Goal: Task Accomplishment & Management: Manage account settings

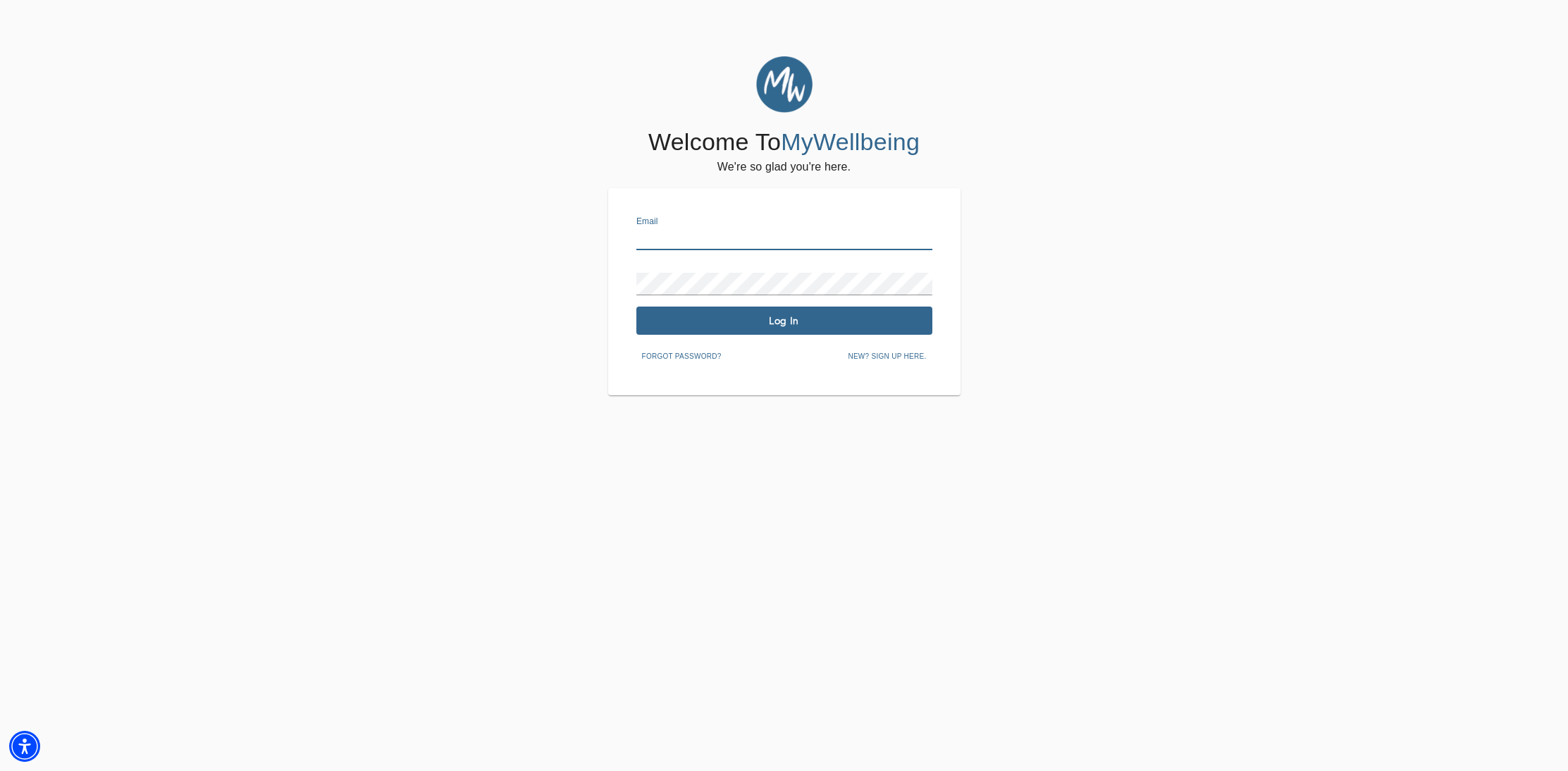
type input "[EMAIL_ADDRESS][DOMAIN_NAME]"
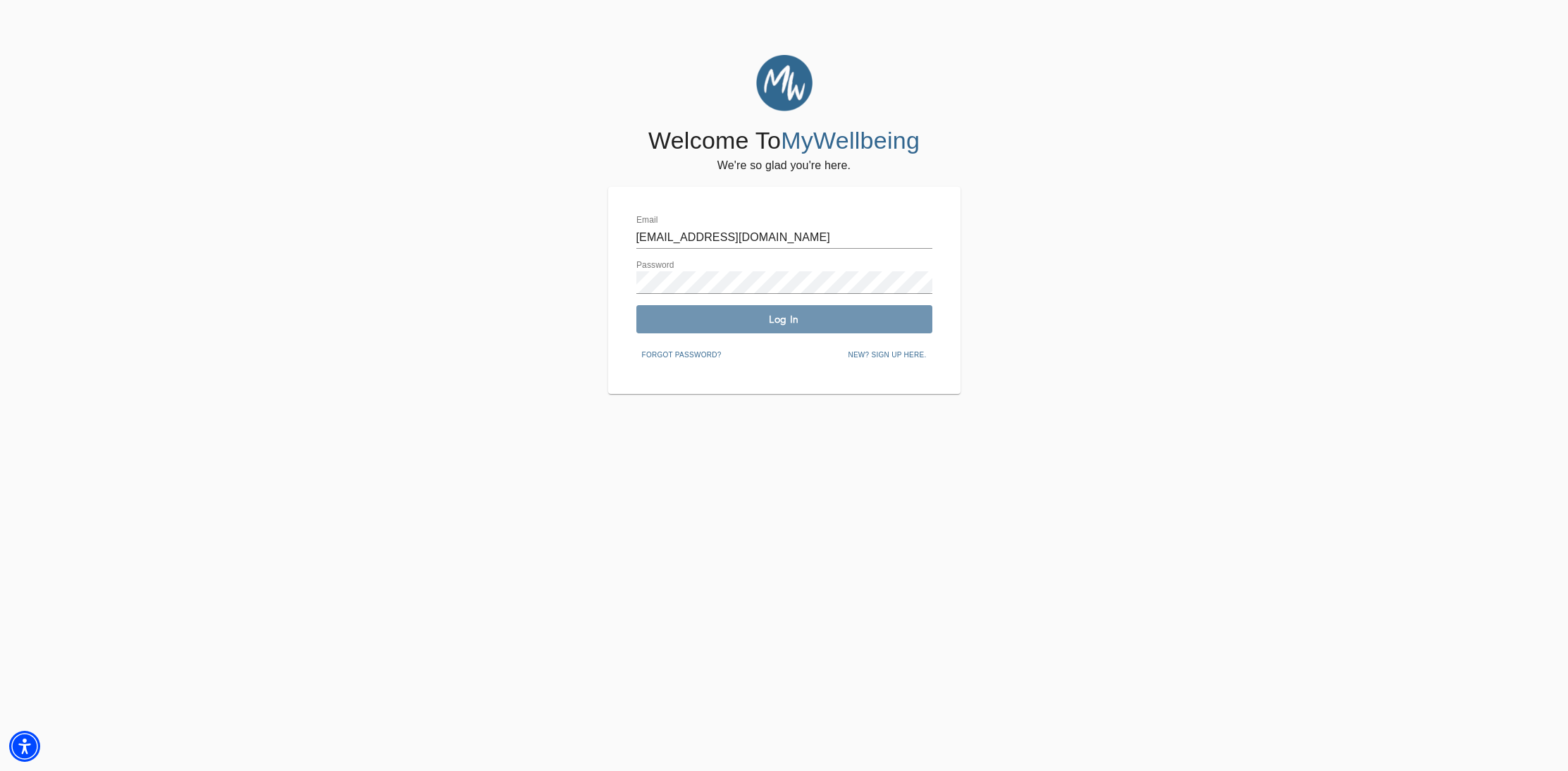
click at [752, 321] on span "Log In" at bounding box center [785, 319] width 285 height 13
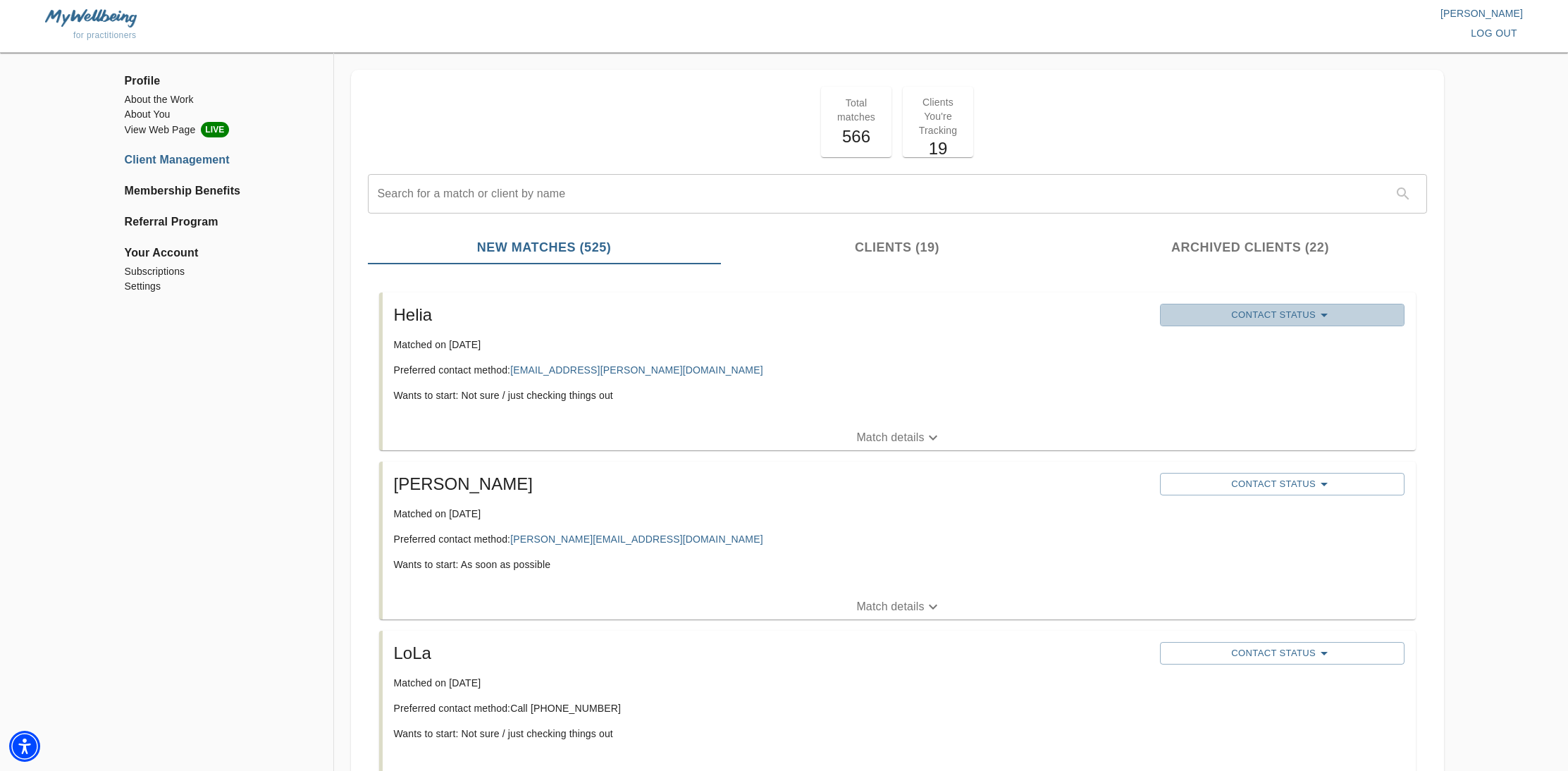
click at [1284, 315] on span "Contact Status" at bounding box center [1282, 314] width 230 height 17
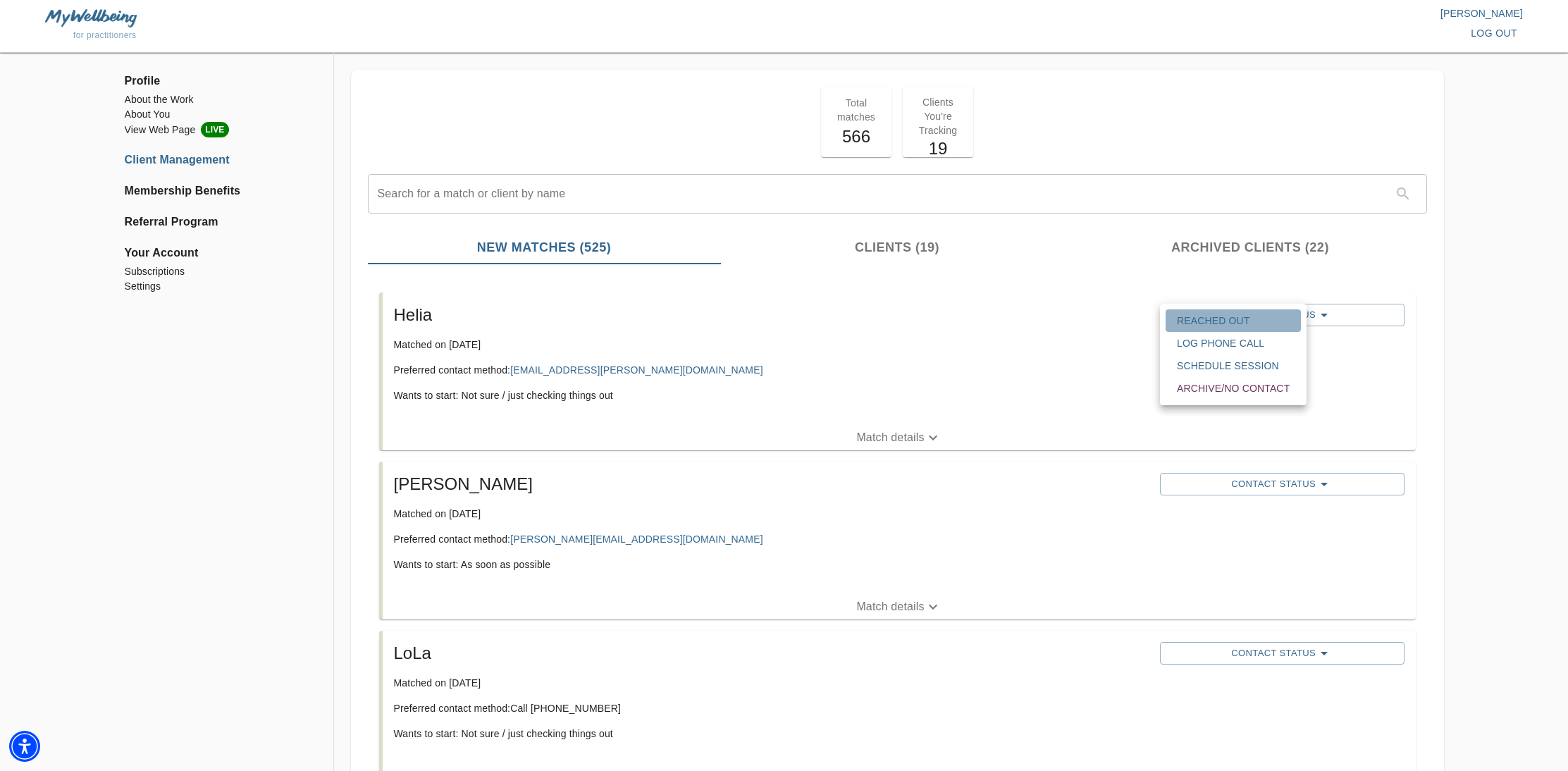
click at [1189, 317] on span "Reached Out" at bounding box center [1233, 321] width 112 height 14
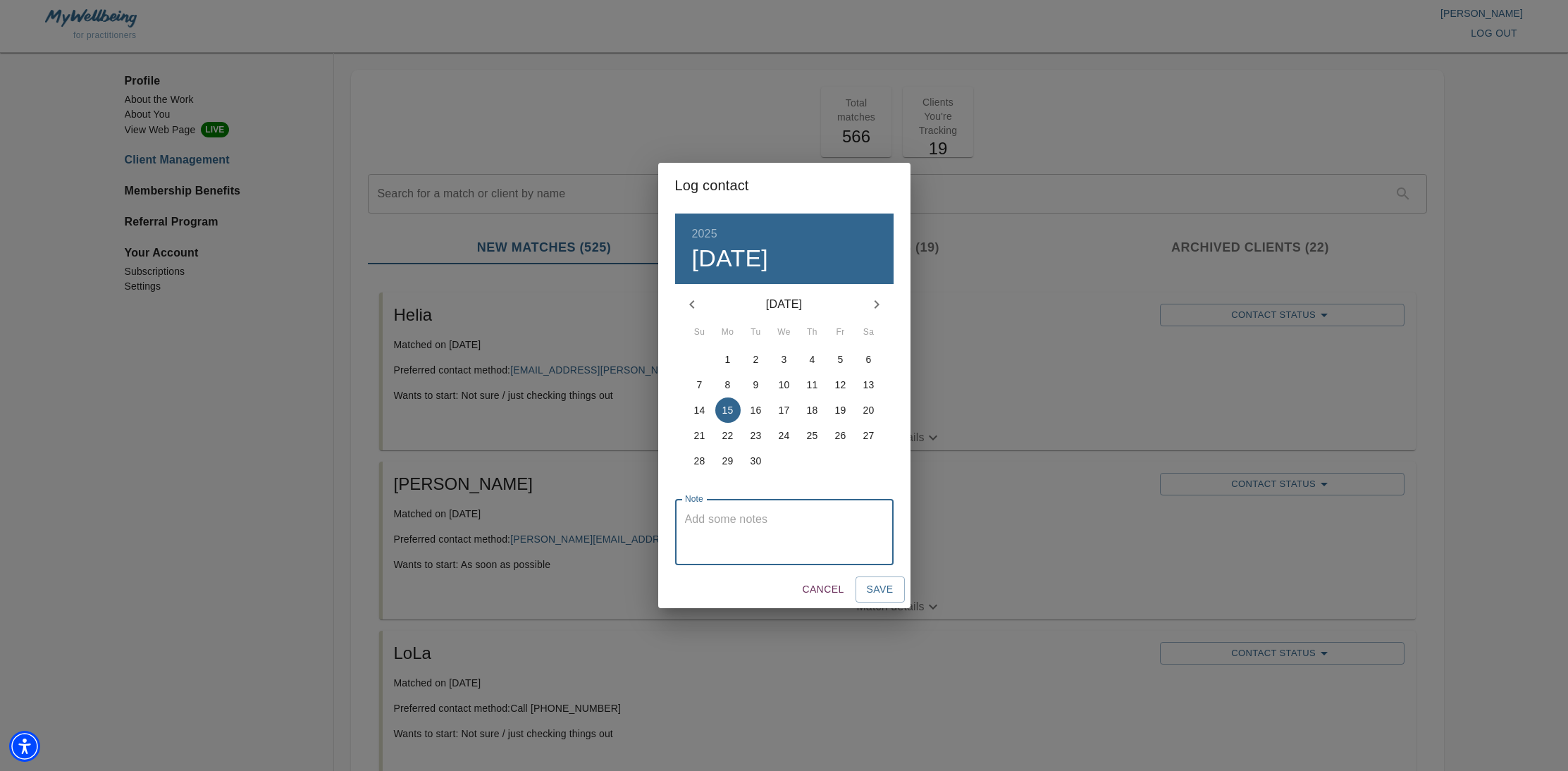
click at [780, 519] on textarea at bounding box center [784, 532] width 199 height 40
click at [731, 409] on p "15" at bounding box center [728, 410] width 11 height 14
click at [786, 533] on textarea at bounding box center [784, 532] width 199 height 40
type textarea "I emailed her [DATE]."
click at [888, 587] on span "Save" at bounding box center [881, 589] width 27 height 17
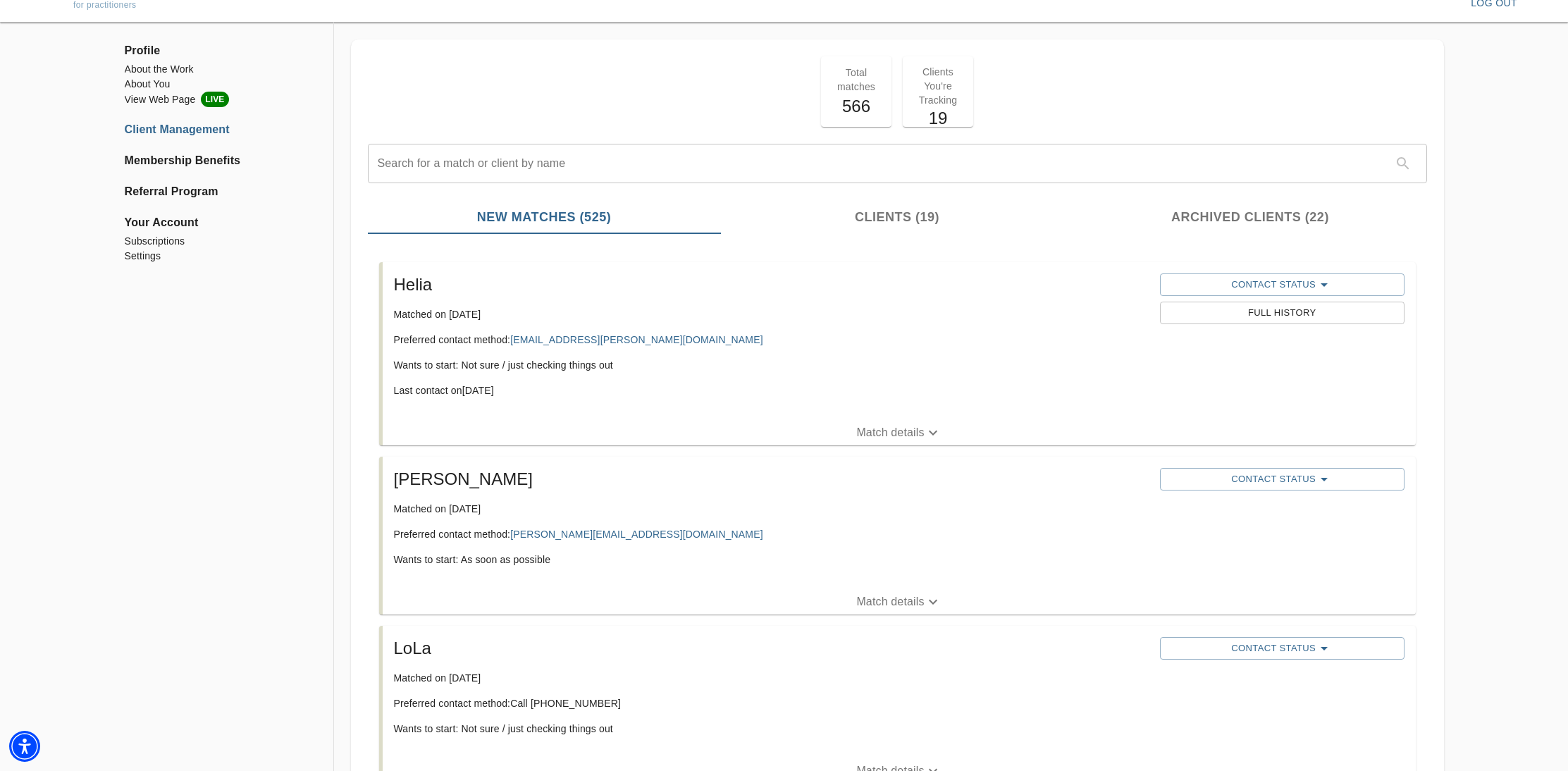
scroll to position [64, 0]
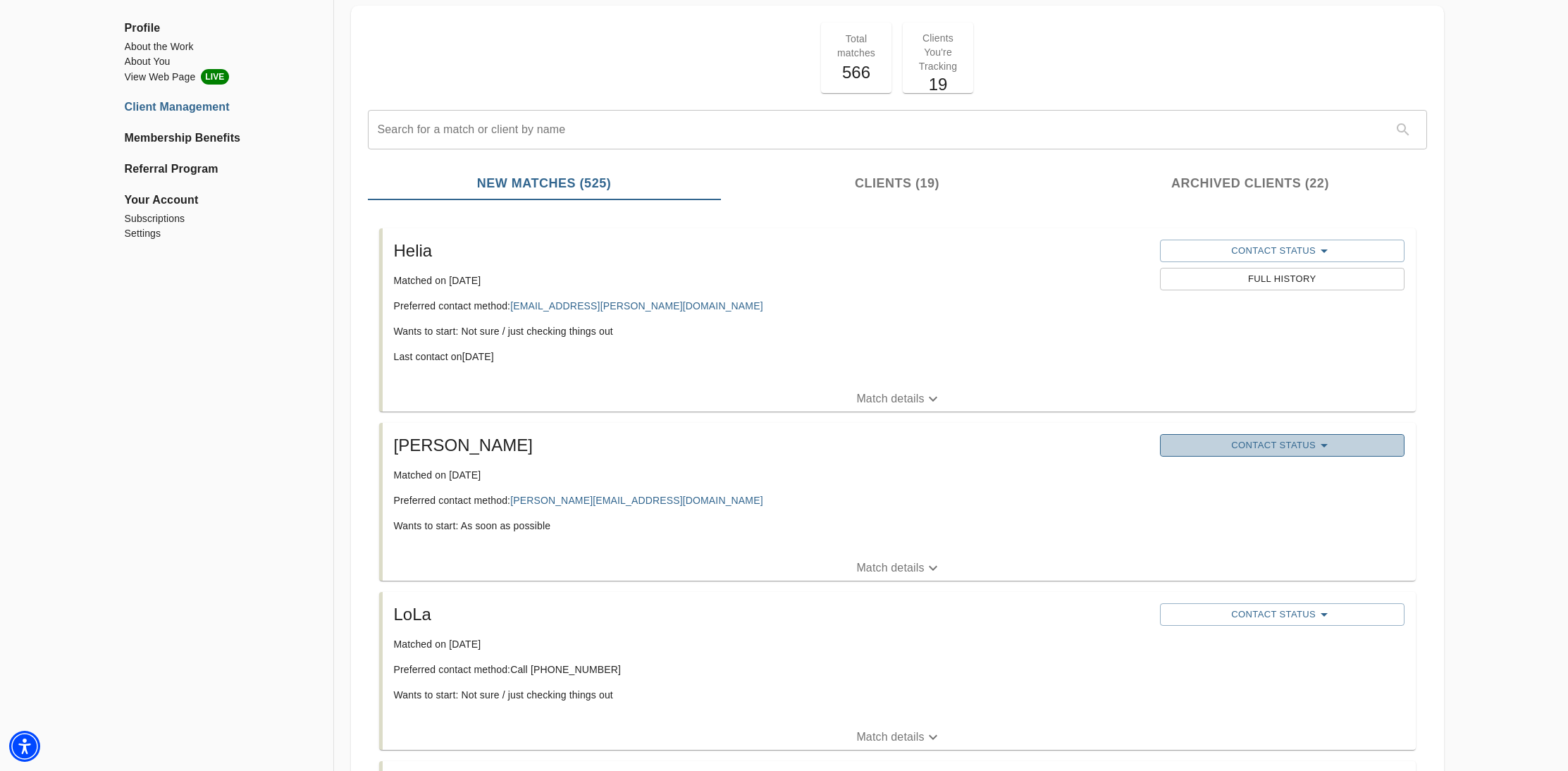
click at [1303, 444] on span "Contact Status" at bounding box center [1282, 445] width 230 height 17
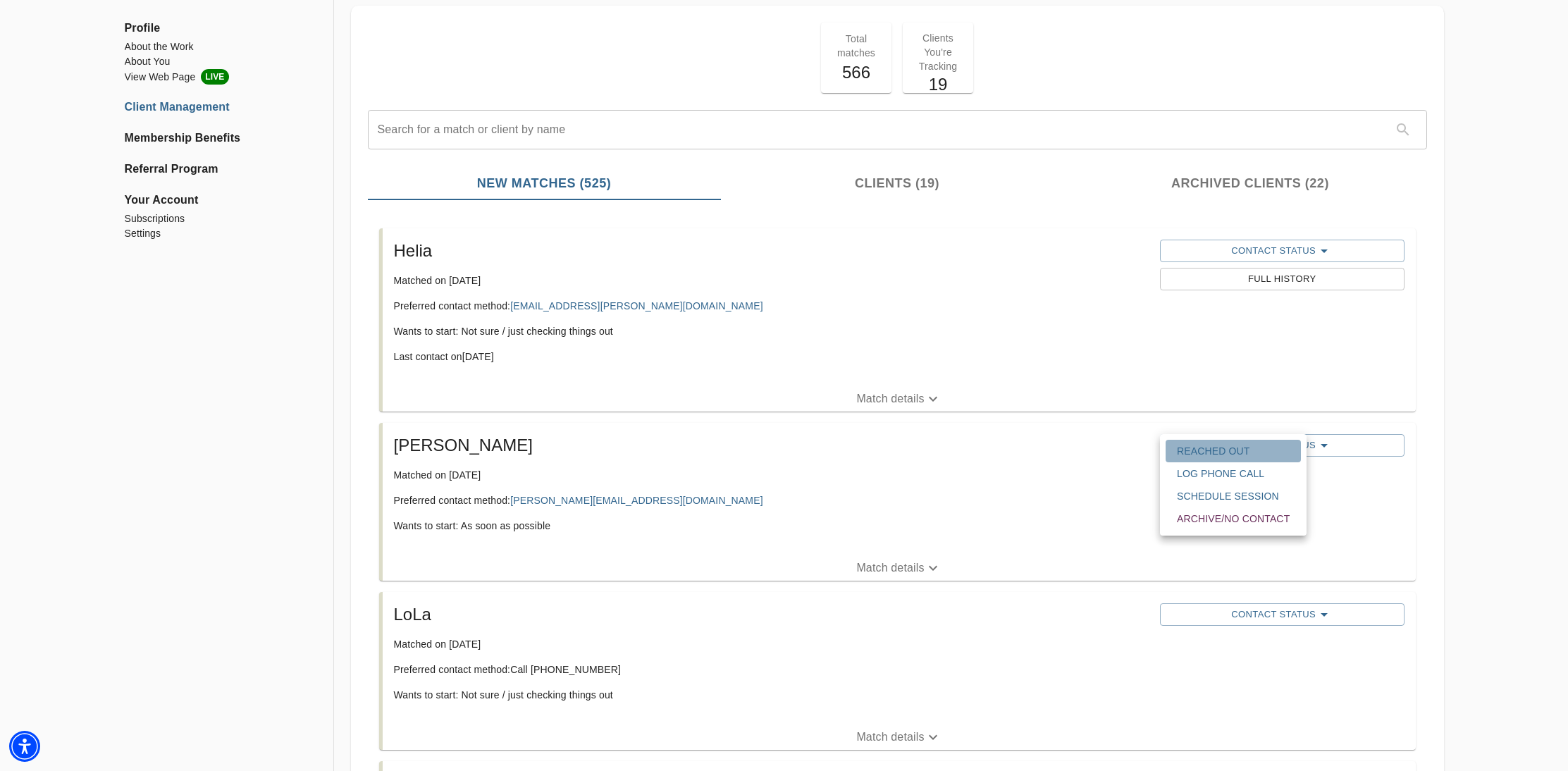
click at [1216, 448] on span "Reached Out" at bounding box center [1233, 451] width 112 height 14
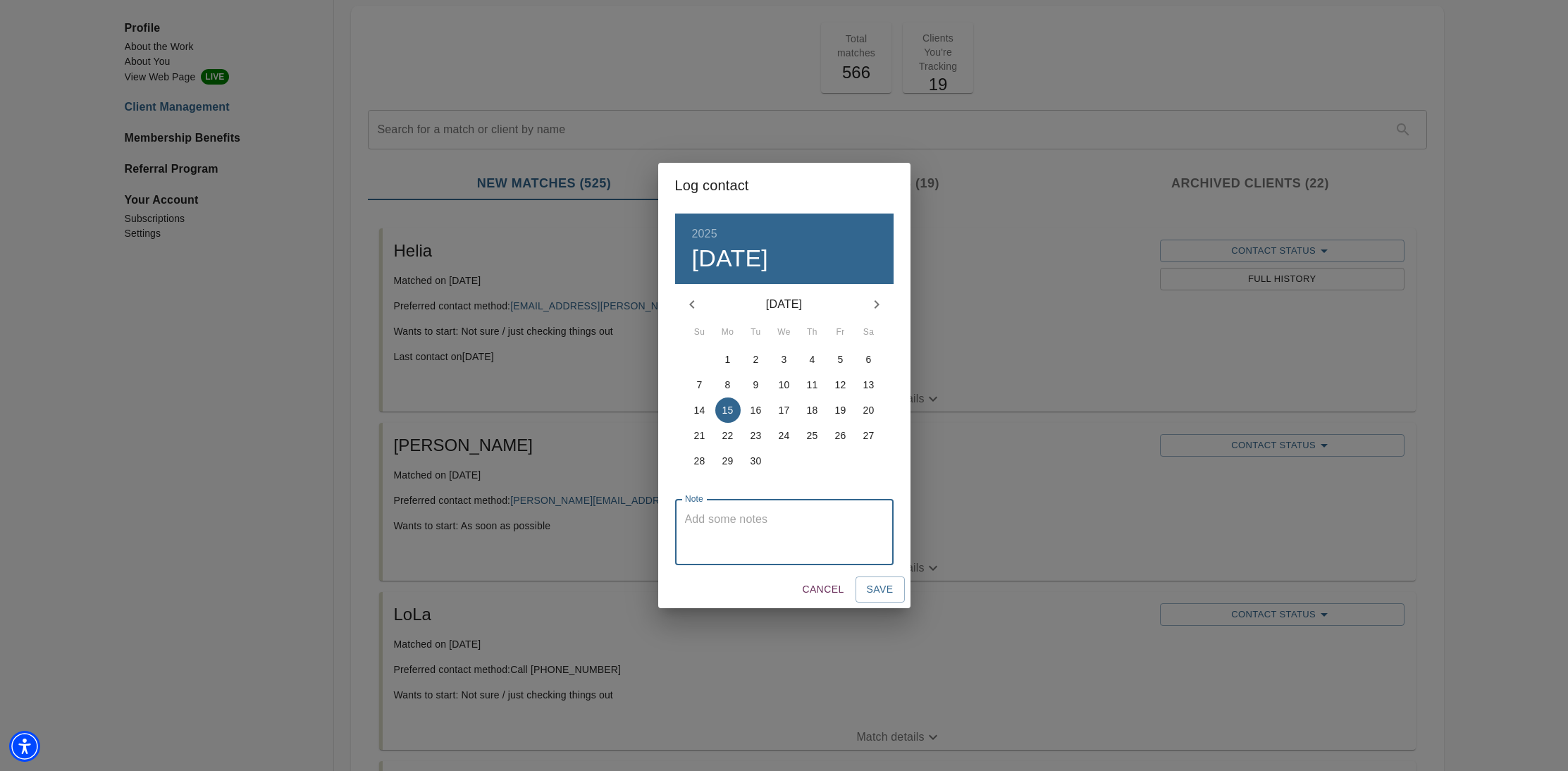
click at [805, 522] on textarea at bounding box center [784, 532] width 199 height 40
type textarea "I emailed it [DATE]."
click at [888, 584] on span "Save" at bounding box center [881, 589] width 27 height 17
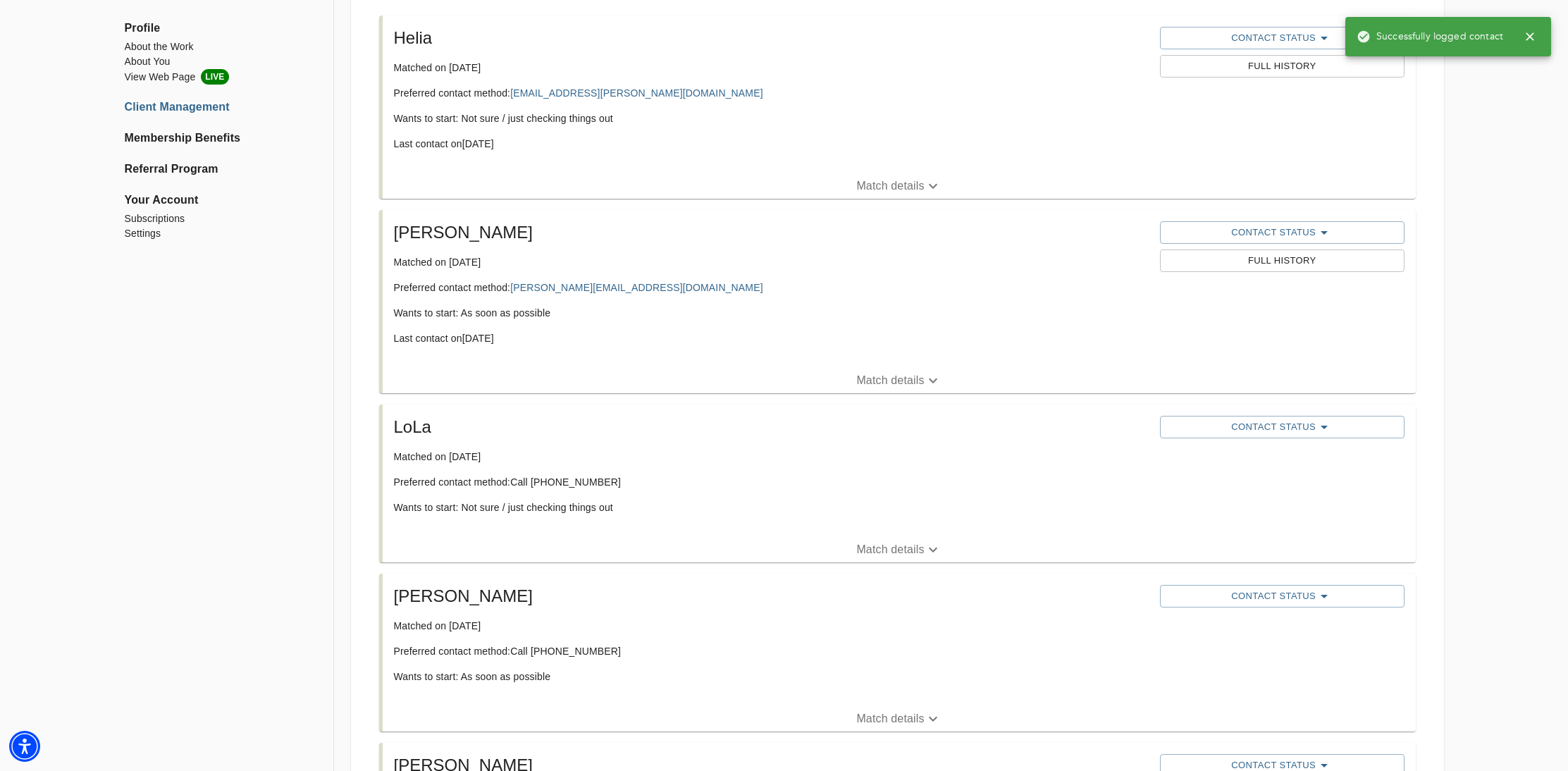
scroll to position [282, 0]
